Goal: Information Seeking & Learning: Learn about a topic

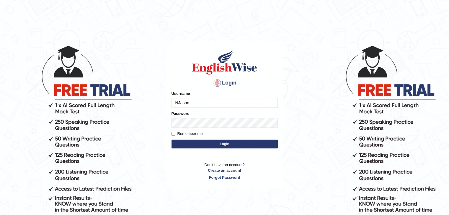
type input "NJason"
click at [227, 145] on button "Login" at bounding box center [224, 144] width 106 height 9
click at [260, 146] on button "Login" at bounding box center [224, 144] width 106 height 9
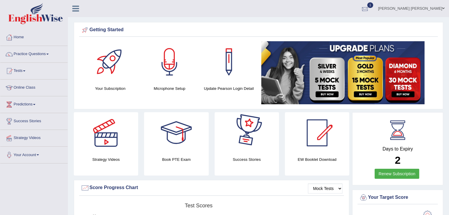
click at [374, 4] on link "1" at bounding box center [365, 7] width 18 height 15
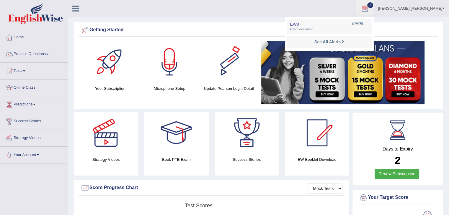
click at [279, 6] on ul "Nathanael Jason Toggle navigation Username: NJason Access Type: Online Subscrip…" at bounding box center [315, 8] width 267 height 17
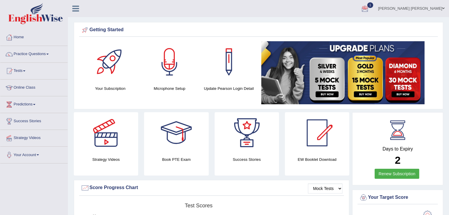
click at [369, 8] on div at bounding box center [364, 8] width 9 height 9
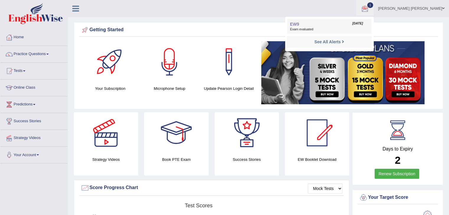
click at [299, 25] on span "EW9" at bounding box center [294, 24] width 9 height 5
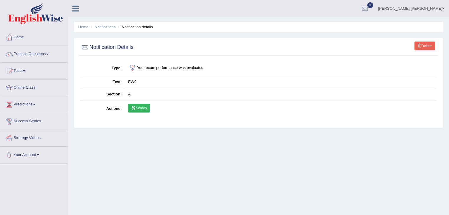
click at [140, 108] on link "Scores" at bounding box center [139, 108] width 22 height 9
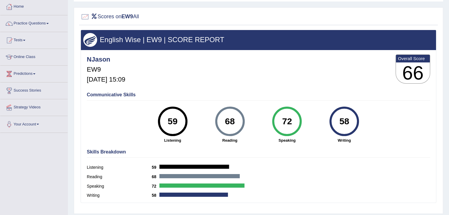
scroll to position [30, 0]
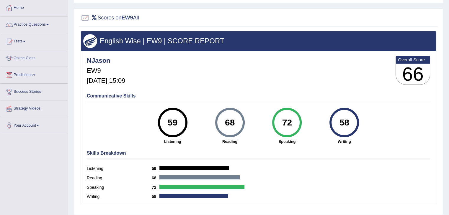
click at [104, 123] on div "Communicative Skills 59 Listening 68 Reading 72 Speaking 58 Writing" at bounding box center [258, 119] width 346 height 56
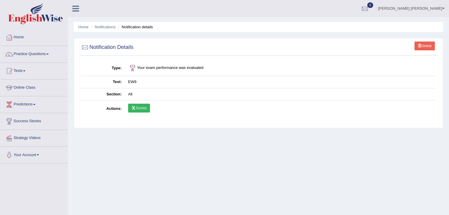
click at [143, 107] on link "Scores" at bounding box center [139, 108] width 22 height 9
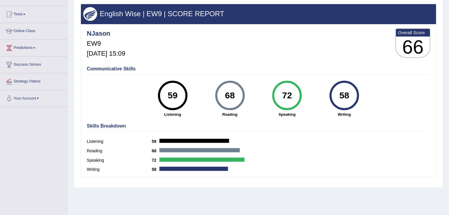
scroll to position [59, 0]
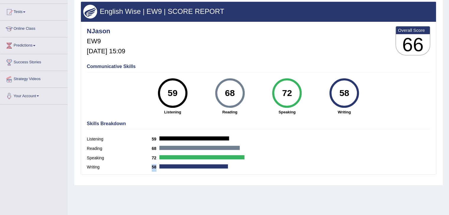
drag, startPoint x: 152, startPoint y: 166, endPoint x: 158, endPoint y: 166, distance: 6.5
click at [158, 166] on b "58" at bounding box center [156, 167] width 8 height 5
click at [158, 169] on div "Writing 58" at bounding box center [258, 167] width 343 height 9
click at [94, 167] on label "Writing" at bounding box center [119, 167] width 65 height 6
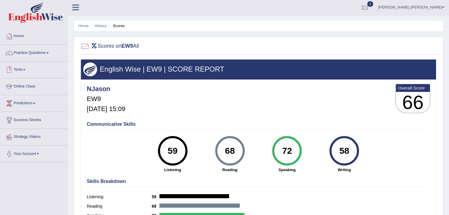
scroll to position [0, 0]
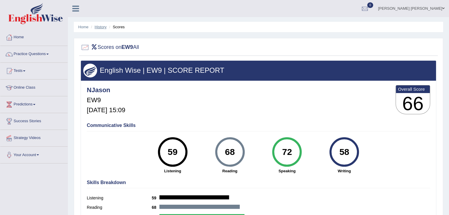
click at [101, 27] on link "History" at bounding box center [101, 27] width 12 height 4
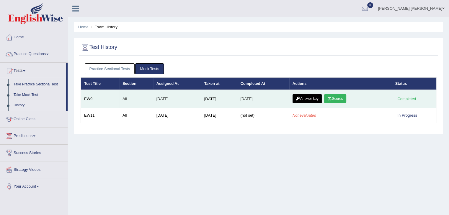
click at [306, 97] on link "Answer key" at bounding box center [306, 98] width 29 height 9
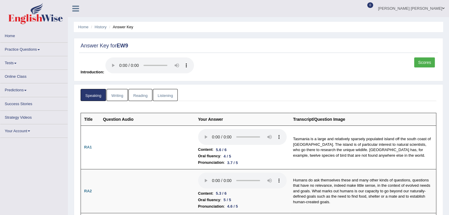
scroll to position [30, 0]
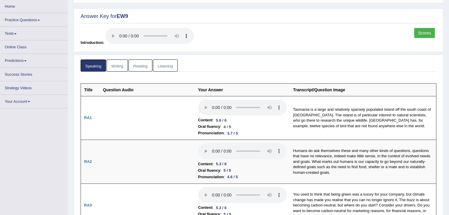
click at [122, 67] on link "Writing" at bounding box center [117, 66] width 21 height 12
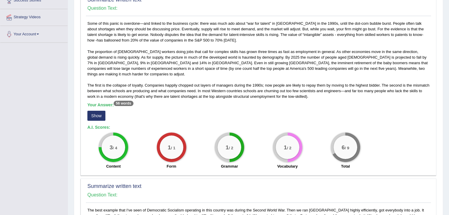
scroll to position [118, 0]
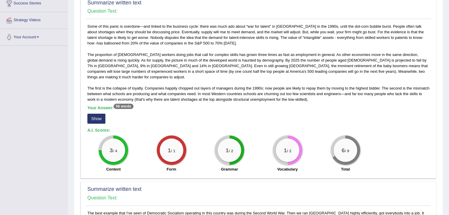
click at [241, 88] on div "Some of this panic is overdone—and linked to the business cycle: there was much…" at bounding box center [258, 100] width 345 height 152
click at [98, 114] on button "Show" at bounding box center [96, 119] width 18 height 10
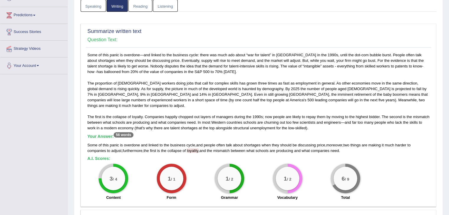
scroll to position [89, 0]
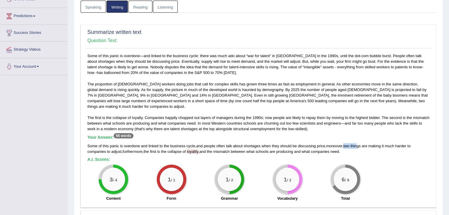
drag, startPoint x: 345, startPoint y: 139, endPoint x: 359, endPoint y: 138, distance: 13.9
click at [359, 143] on div "Some of this panic is overdone and linked to the business cycle , and people of…" at bounding box center [258, 148] width 342 height 11
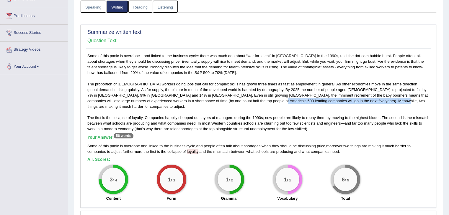
drag, startPoint x: 241, startPoint y: 99, endPoint x: 346, endPoint y: 101, distance: 104.5
click at [346, 101] on div "Some of this panic is overdone—and linked to the business cycle: there was much…" at bounding box center [258, 129] width 345 height 152
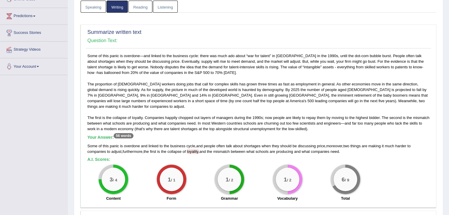
click at [384, 135] on h5 "Your Answer: 56 words" at bounding box center [258, 137] width 342 height 5
click at [261, 102] on div "Some of this panic is overdone—and linked to the business cycle: there was much…" at bounding box center [258, 129] width 345 height 152
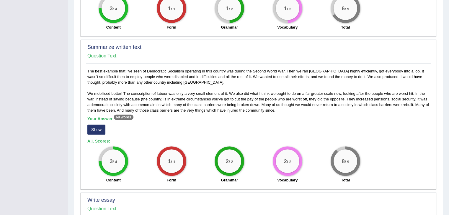
scroll to position [266, 0]
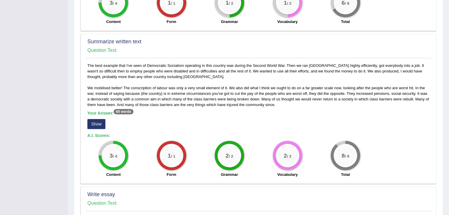
click at [98, 119] on button "Show" at bounding box center [96, 124] width 18 height 10
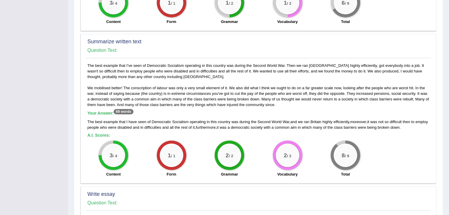
click at [250, 111] on h5 "Your Answer: 69 words" at bounding box center [258, 113] width 342 height 5
click at [225, 102] on div "The best example that I've seen of Democratic Socialism operating in this count…" at bounding box center [258, 122] width 345 height 118
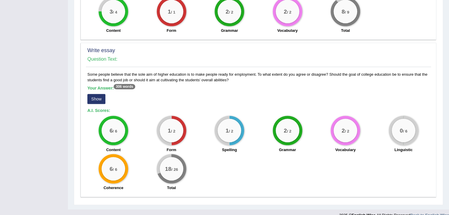
scroll to position [411, 0]
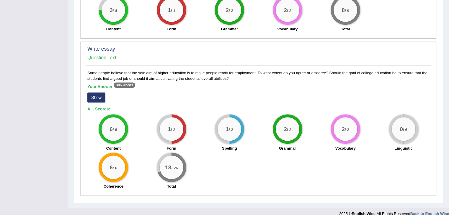
click at [95, 93] on button "Show" at bounding box center [96, 98] width 18 height 10
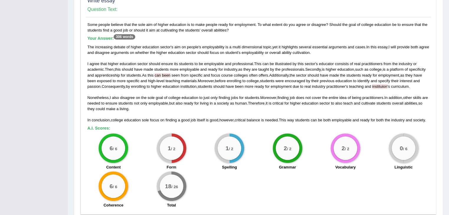
scroll to position [460, 0]
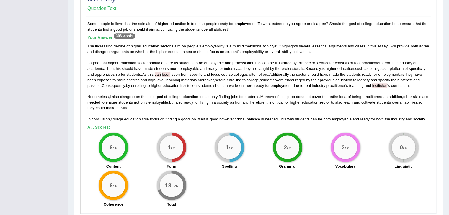
click at [207, 108] on div "The increasing debate of higher education sector ' s aim on people ' s employab…" at bounding box center [258, 82] width 342 height 79
click at [240, 89] on div "The increasing debate of higher education sector ' s aim on people ' s employab…" at bounding box center [258, 82] width 342 height 79
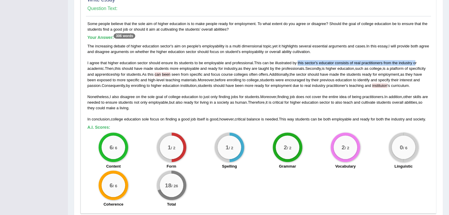
drag, startPoint x: 299, startPoint y: 55, endPoint x: 417, endPoint y: 55, distance: 118.0
click at [417, 55] on div "The increasing debate of higher education sector ' s aim on people ' s employab…" at bounding box center [258, 82] width 342 height 79
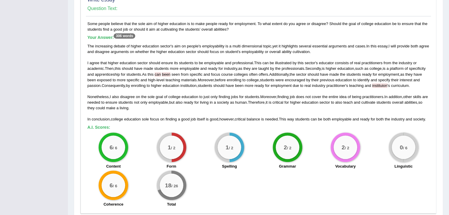
click at [170, 72] on span "been" at bounding box center [166, 74] width 9 height 4
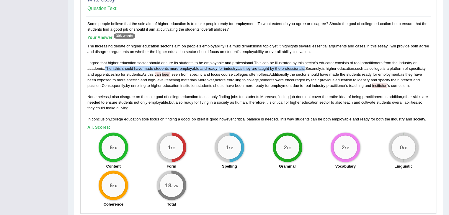
drag, startPoint x: 307, startPoint y: 61, endPoint x: 104, endPoint y: 60, distance: 202.7
click at [104, 60] on div "The increasing debate of higher education sector ' s aim on people ' s employab…" at bounding box center [258, 82] width 342 height 79
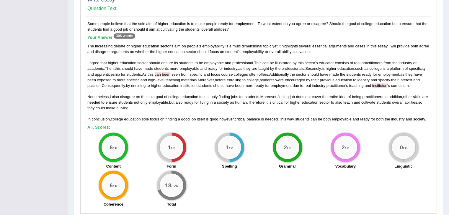
click at [256, 96] on span "students" at bounding box center [252, 97] width 14 height 4
click at [251, 95] on span "students" at bounding box center [252, 97] width 14 height 4
click at [245, 100] on span "human" at bounding box center [241, 102] width 12 height 4
click at [197, 95] on span "education" at bounding box center [189, 97] width 17 height 4
click at [351, 175] on div "6 / 6 Content 1 / 2 Form 1 / 2 Spelling 2 / 2 Grammar 2 / 2 Vocabulary 0 / 6 Li…" at bounding box center [258, 171] width 348 height 76
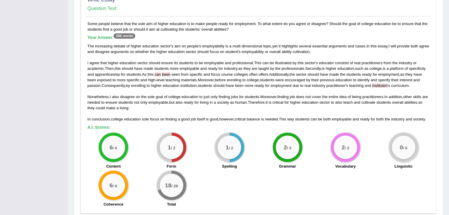
click at [283, 117] on span "This" at bounding box center [282, 119] width 7 height 4
click at [405, 120] on span "industry" at bounding box center [398, 119] width 14 height 4
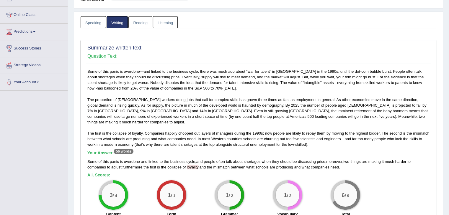
scroll to position [0, 0]
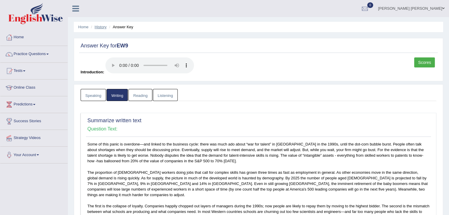
click at [104, 29] on link "History" at bounding box center [101, 27] width 12 height 4
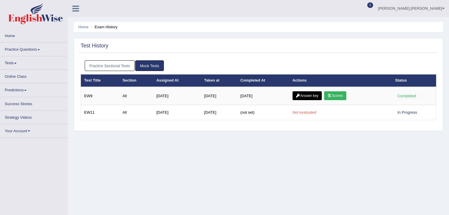
click at [312, 94] on link "Answer key" at bounding box center [306, 95] width 29 height 9
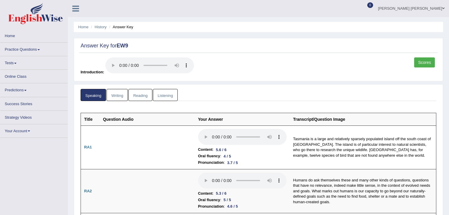
click at [167, 95] on link "Listening" at bounding box center [165, 95] width 25 height 12
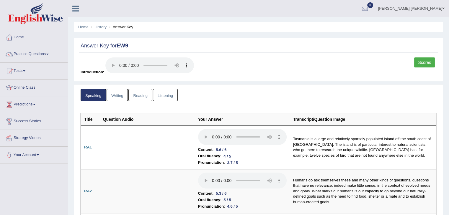
click at [170, 95] on link "Listening" at bounding box center [165, 95] width 25 height 12
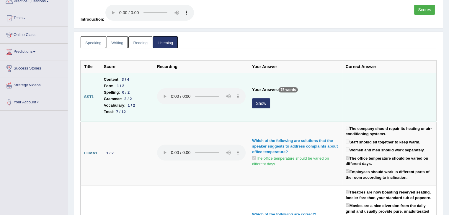
scroll to position [53, 0]
click at [264, 104] on button "Show" at bounding box center [261, 103] width 18 height 10
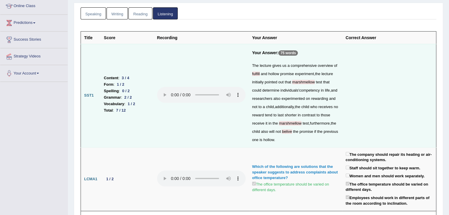
scroll to position [83, 0]
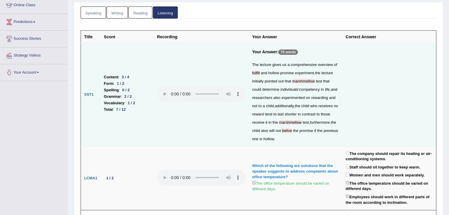
click at [317, 105] on span "who" at bounding box center [313, 106] width 7 height 4
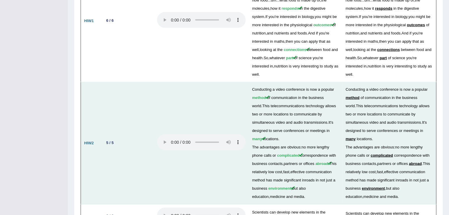
scroll to position [1319, 0]
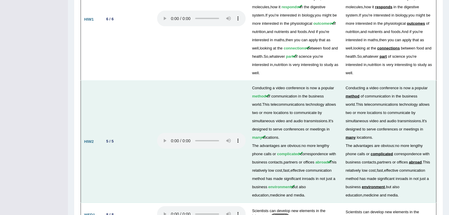
click at [209, 94] on td at bounding box center [201, 142] width 95 height 122
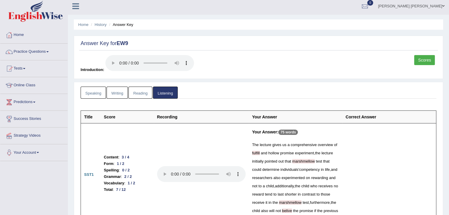
scroll to position [0, 0]
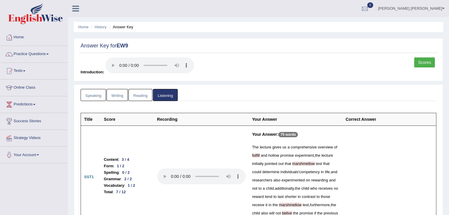
click at [139, 97] on link "Reading" at bounding box center [140, 95] width 24 height 12
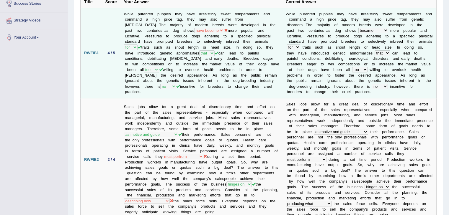
scroll to position [118, 0]
drag, startPoint x: 329, startPoint y: 30, endPoint x: 339, endPoint y: 30, distance: 10.0
click at [339, 30] on td "W [PERSON_NAME] p u r e b r e d p u p p i e s m a y h a v e i r r e s i s t i b…" at bounding box center [359, 53] width 154 height 90
click at [161, 29] on td "While purebred puppies may have irresistibly sweet temperaments and command a h…" at bounding box center [202, 53] width 162 height 90
drag, startPoint x: 169, startPoint y: 30, endPoint x: 180, endPoint y: 29, distance: 11.2
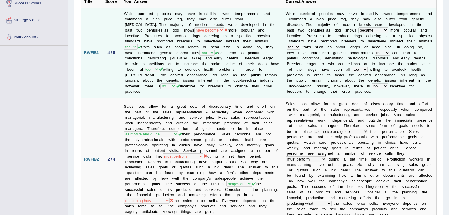
click at [180, 29] on td "While purebred puppies may have irresistibly sweet temperaments and command a h…" at bounding box center [202, 53] width 162 height 90
click at [226, 29] on td "While purebred puppies may have irresistibly sweet temperaments and command a h…" at bounding box center [202, 53] width 162 height 90
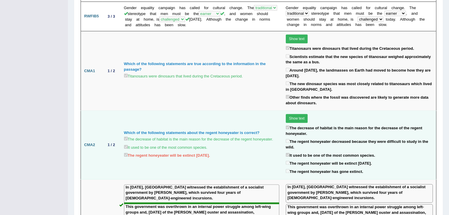
scroll to position [502, 0]
drag, startPoint x: 124, startPoint y: 106, endPoint x: 139, endPoint y: 109, distance: 15.2
click at [139, 131] on div "Which of the following statements about the regent honeyeater is correct?" at bounding box center [201, 134] width 155 height 6
click at [173, 136] on label "The decrease of habitat is the main reason for the decrease of the regent honey…" at bounding box center [198, 139] width 149 height 7
click at [227, 144] on div "It used to be one of the most common species." at bounding box center [201, 148] width 155 height 8
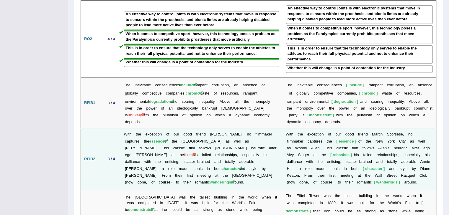
scroll to position [797, 0]
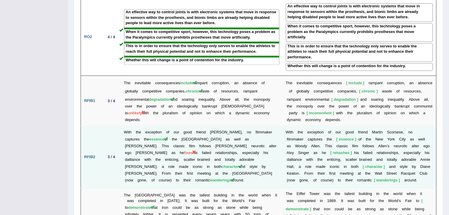
click at [224, 127] on td "With the exception of our good friend [PERSON_NAME], no filmmaker captures the …" at bounding box center [202, 158] width 162 height 62
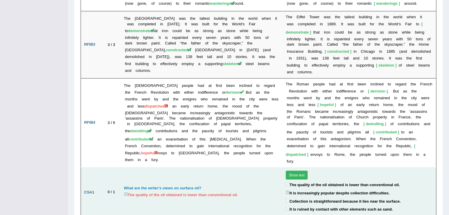
scroll to position [976, 0]
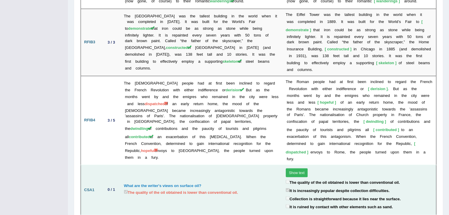
click at [144, 189] on label "The quality of the oil obtained is lower than conventional oil." at bounding box center [181, 192] width 114 height 7
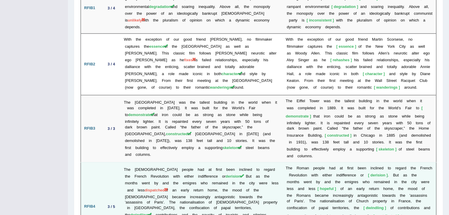
scroll to position [888, 0]
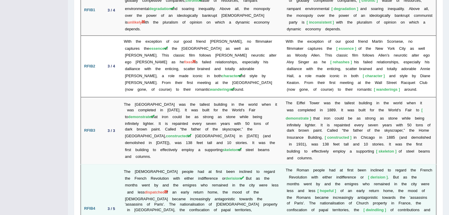
drag, startPoint x: 126, startPoint y: 124, endPoint x: 148, endPoint y: 131, distance: 23.1
click at [147, 165] on td "The [DEMOGRAPHIC_DATA] people had at first been inclined to regard the French R…" at bounding box center [202, 209] width 162 height 89
click at [365, 196] on b "g" at bounding box center [366, 198] width 2 height 4
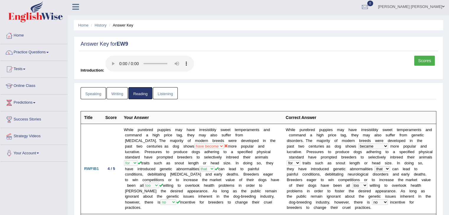
scroll to position [0, 0]
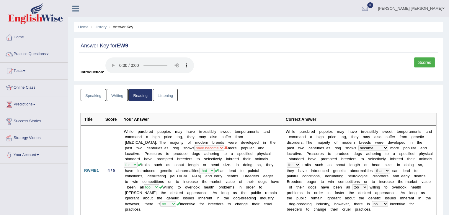
click at [95, 94] on link "Speaking" at bounding box center [93, 95] width 25 height 12
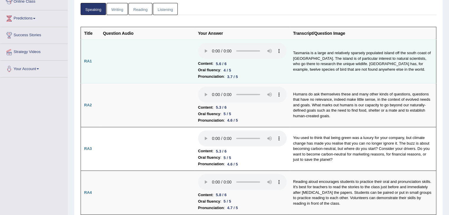
scroll to position [89, 0]
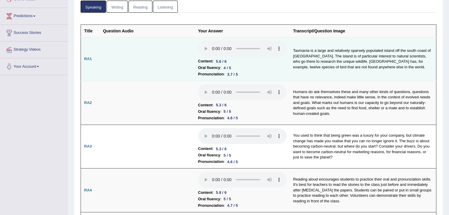
click at [168, 59] on td at bounding box center [147, 59] width 95 height 44
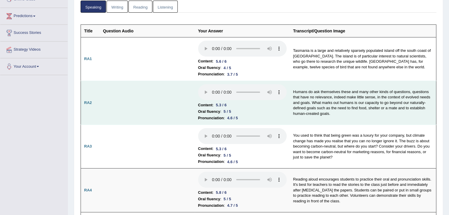
click at [153, 110] on td at bounding box center [147, 103] width 95 height 44
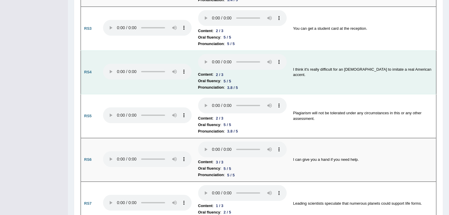
scroll to position [472, 0]
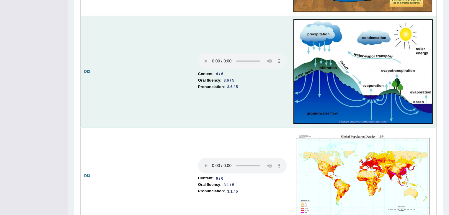
scroll to position [915, 0]
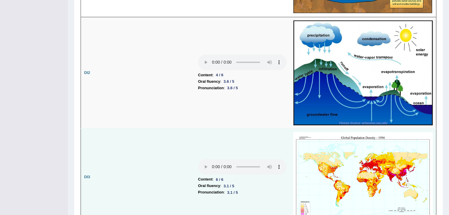
click at [157, 132] on td at bounding box center [147, 177] width 95 height 97
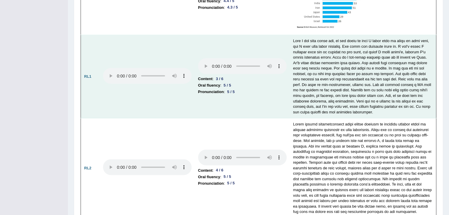
scroll to position [1269, 0]
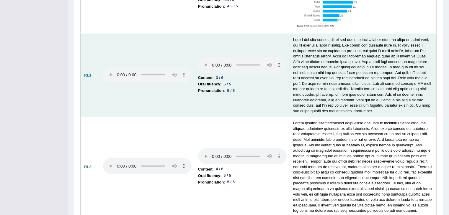
click at [254, 101] on td "Content : 3 / 6 Oral fluency : 5 / 5 Pronunciation : 5 / 5" at bounding box center [242, 76] width 95 height 84
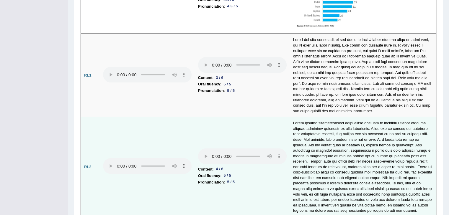
click at [314, 120] on td at bounding box center [363, 167] width 146 height 100
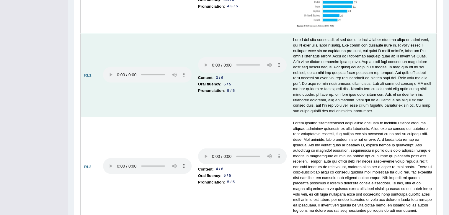
click at [304, 102] on td at bounding box center [363, 76] width 146 height 84
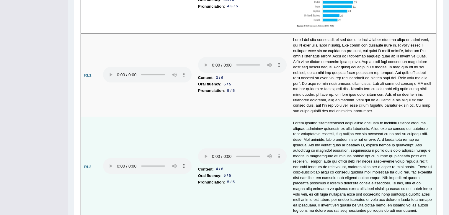
click at [310, 148] on td at bounding box center [363, 167] width 146 height 100
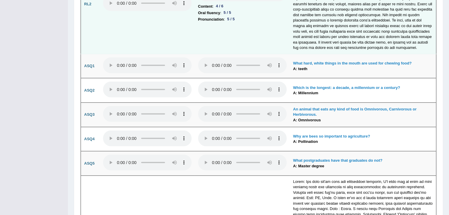
scroll to position [1416, 0]
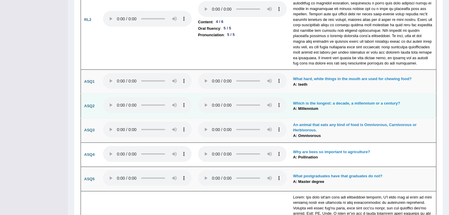
drag, startPoint x: 309, startPoint y: 95, endPoint x: 299, endPoint y: 95, distance: 9.4
click at [309, 101] on b "Which is the longest: a decade, a millennium or a century?" at bounding box center [346, 103] width 107 height 4
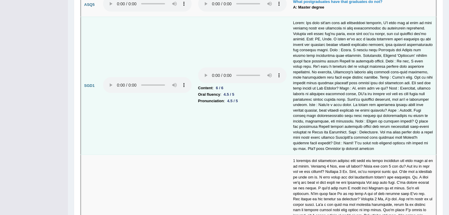
scroll to position [1593, 0]
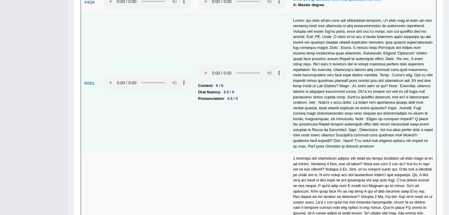
click at [278, 103] on td "Content : 6 / 6 Oral fluency : 4.5 / 5 Pronunciation : 4.5 / 5" at bounding box center [242, 83] width 95 height 138
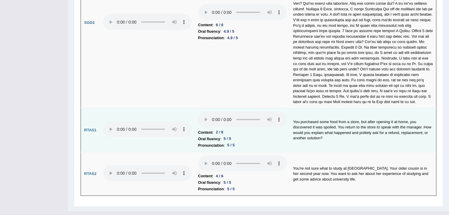
scroll to position [1810, 0]
